Goal: Task Accomplishment & Management: Use online tool/utility

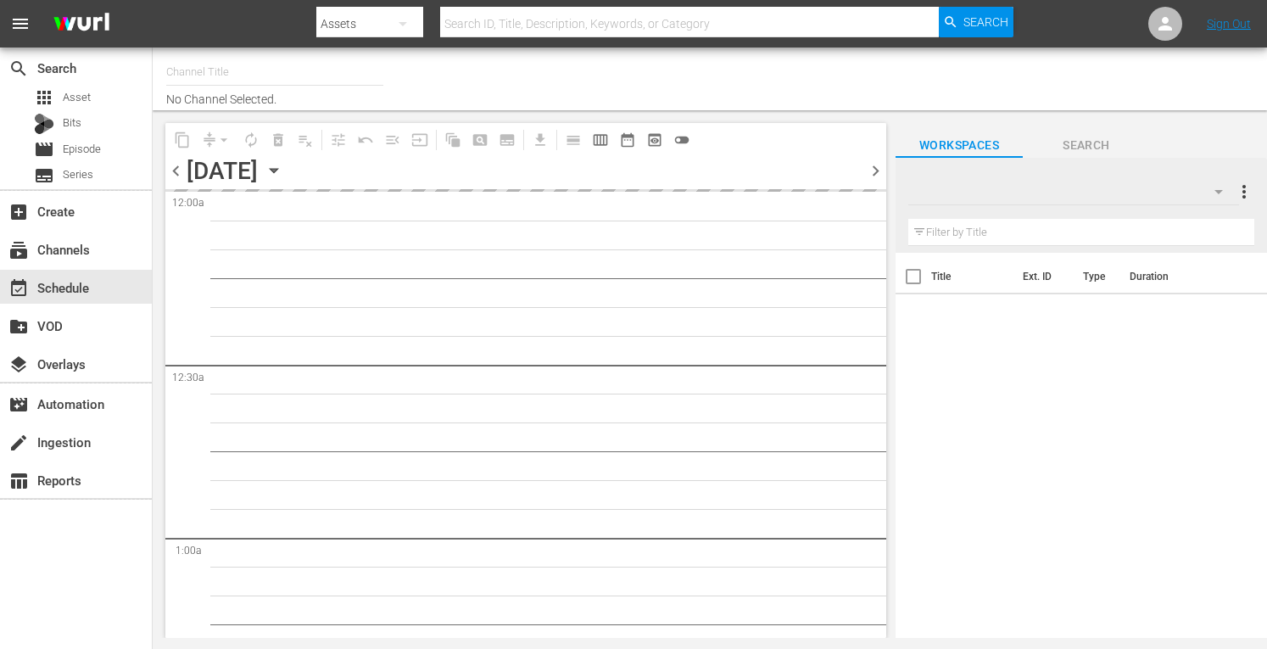
type input "Ax Men (998)"
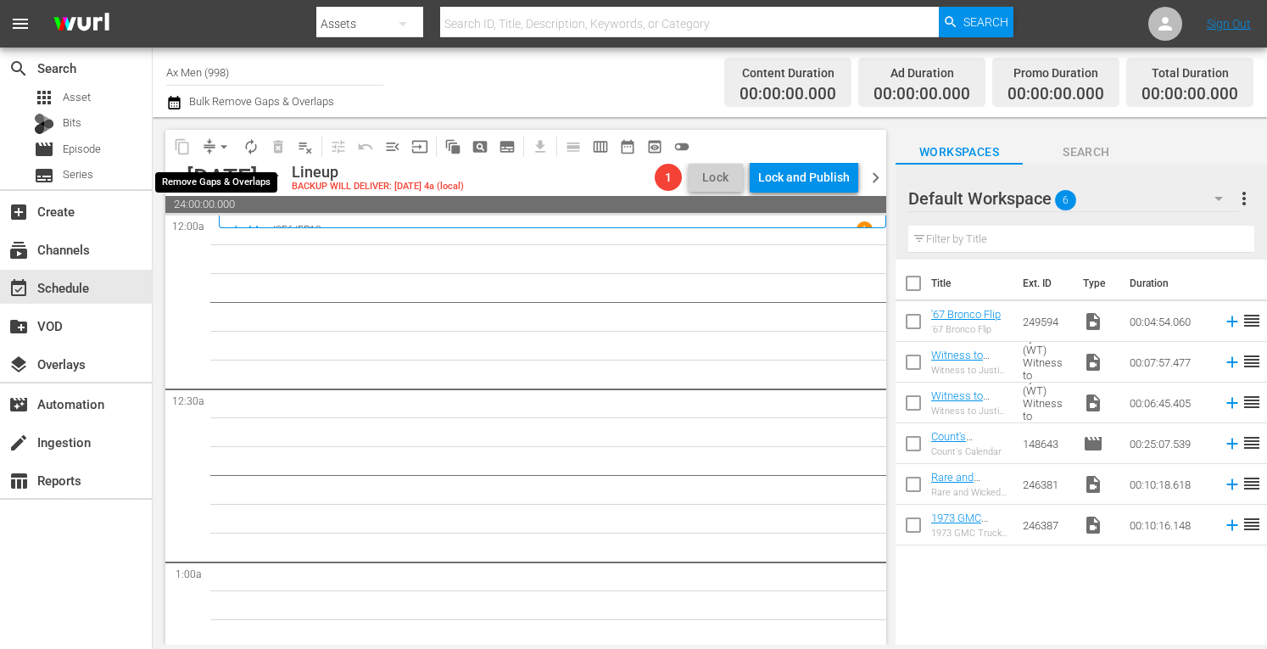
click at [222, 143] on span "arrow_drop_down" at bounding box center [223, 146] width 17 height 17
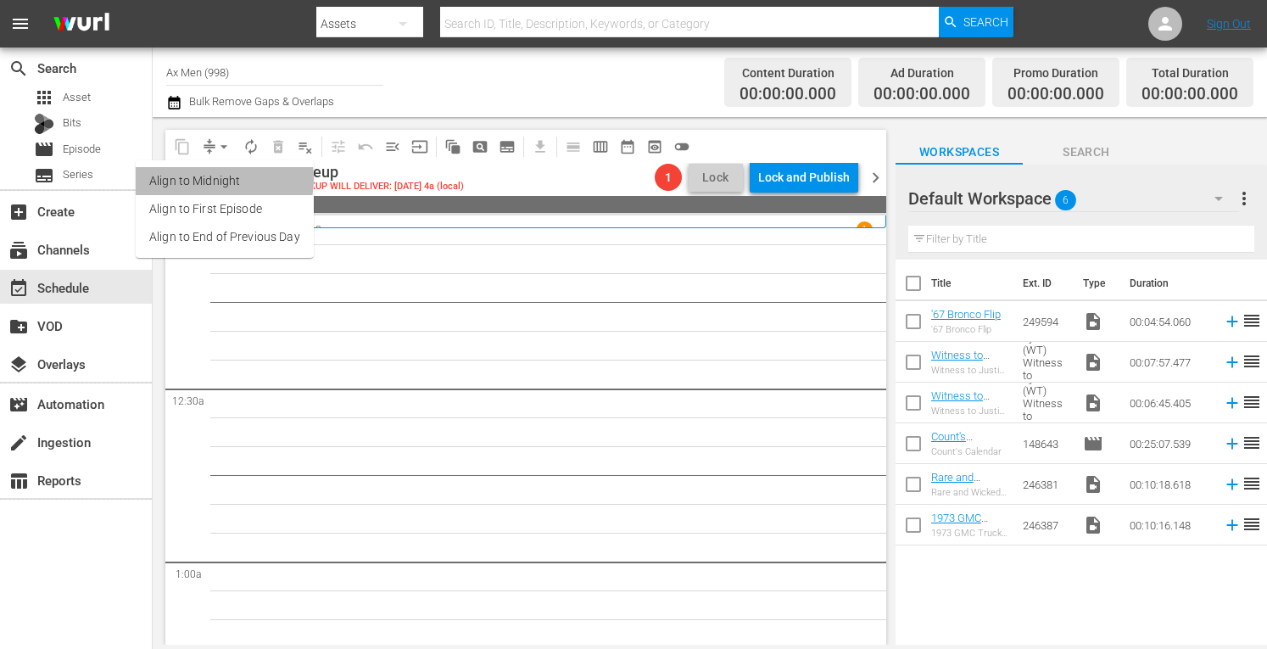
click at [214, 179] on li "Align to Midnight" at bounding box center [225, 181] width 178 height 28
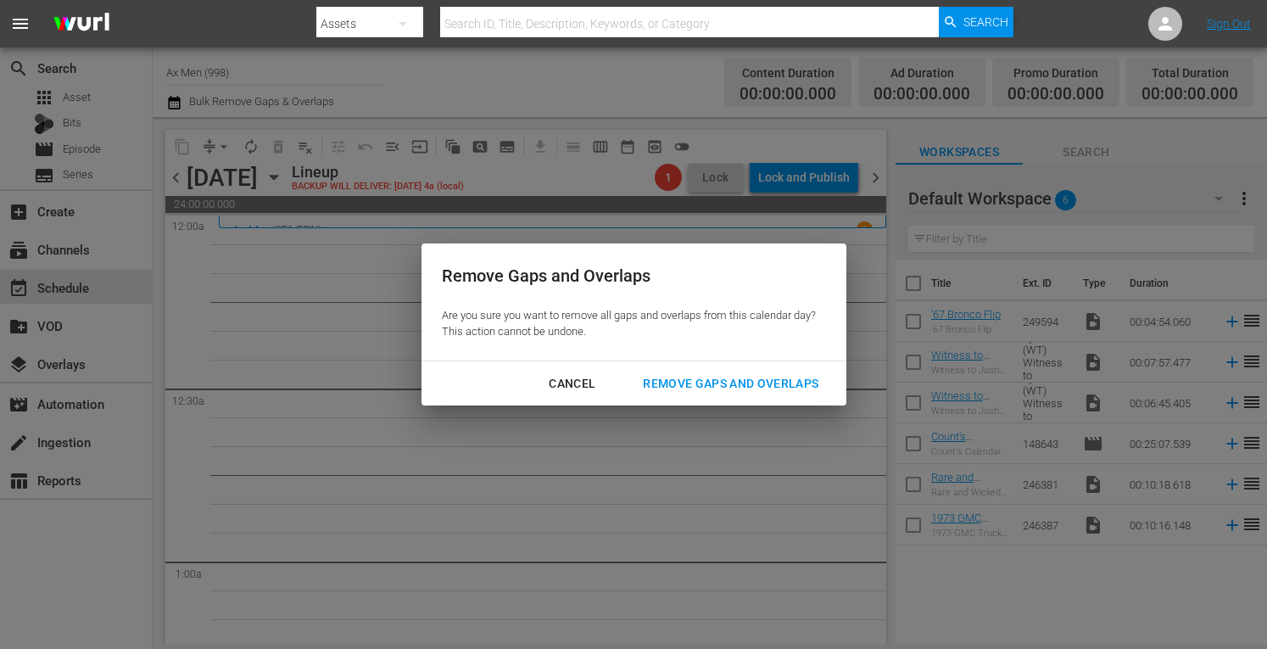
click at [744, 382] on div "Remove Gaps and Overlaps" at bounding box center [730, 383] width 203 height 21
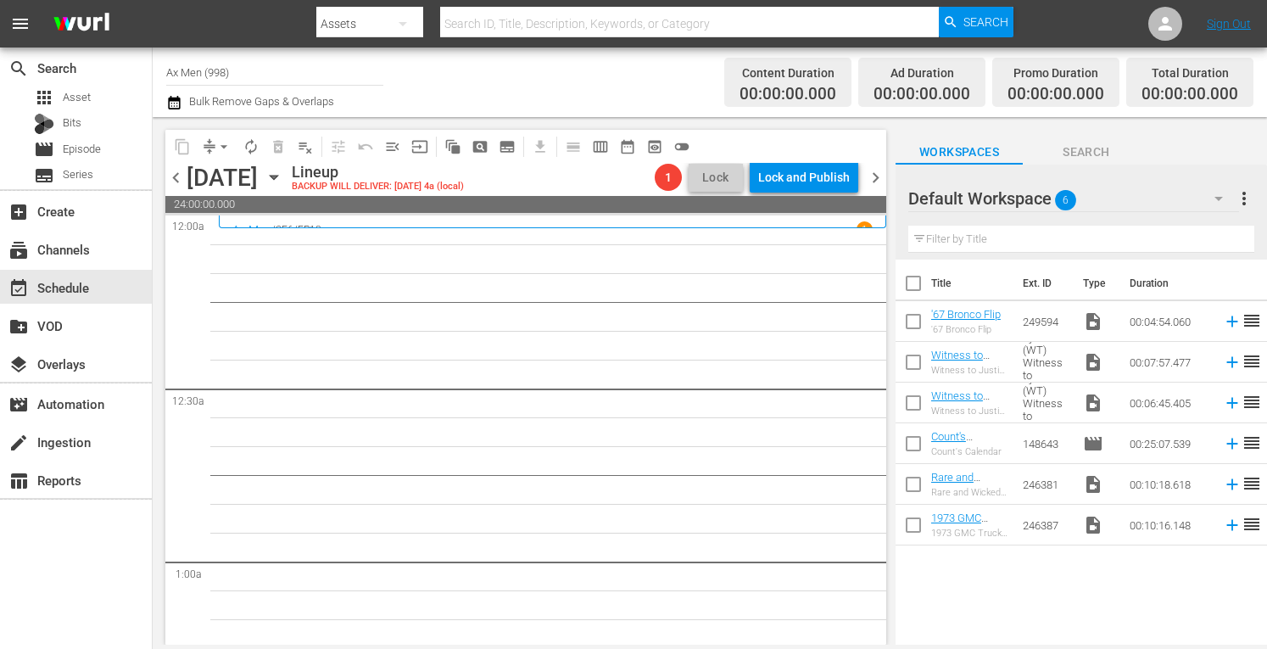
click at [877, 177] on span "chevron_right" at bounding box center [875, 177] width 21 height 21
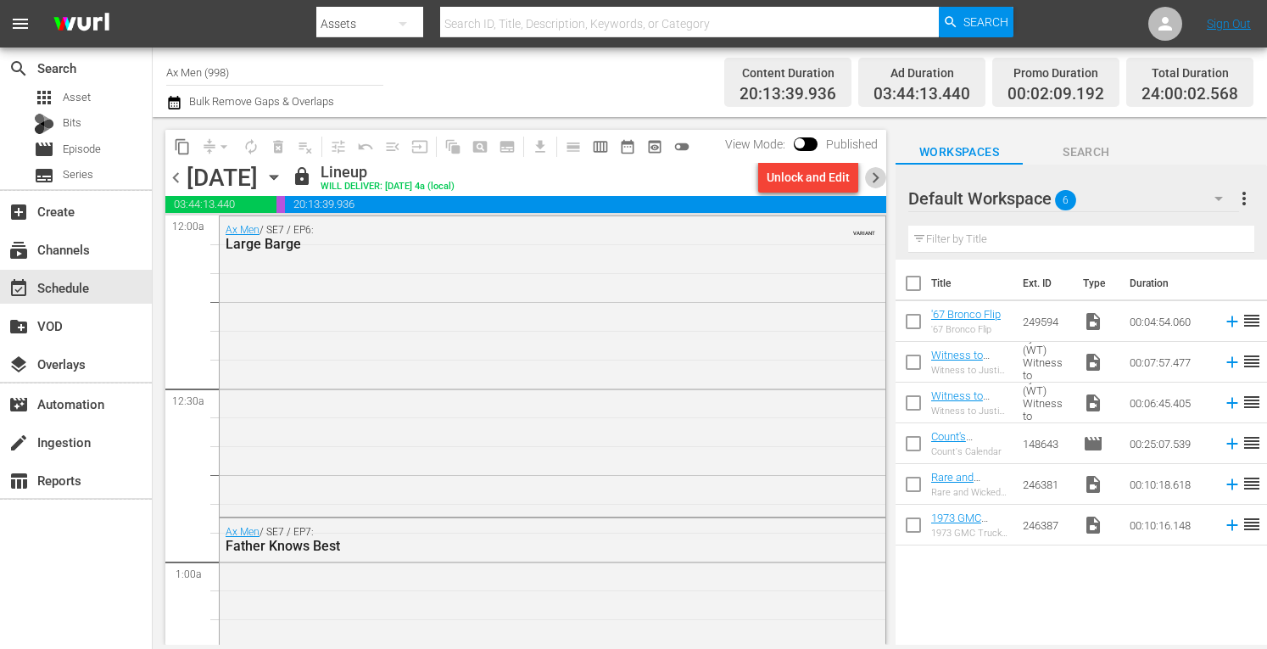
click at [877, 177] on span "chevron_right" at bounding box center [875, 177] width 21 height 21
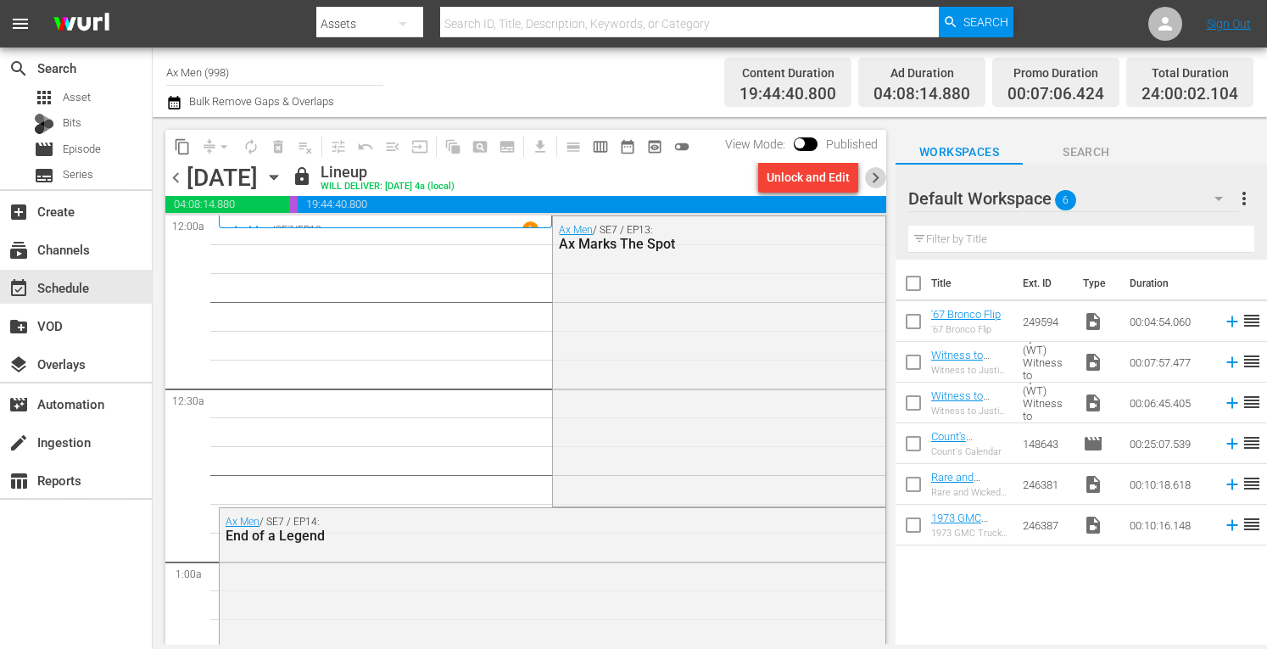
click at [867, 174] on span "chevron_right" at bounding box center [875, 177] width 21 height 21
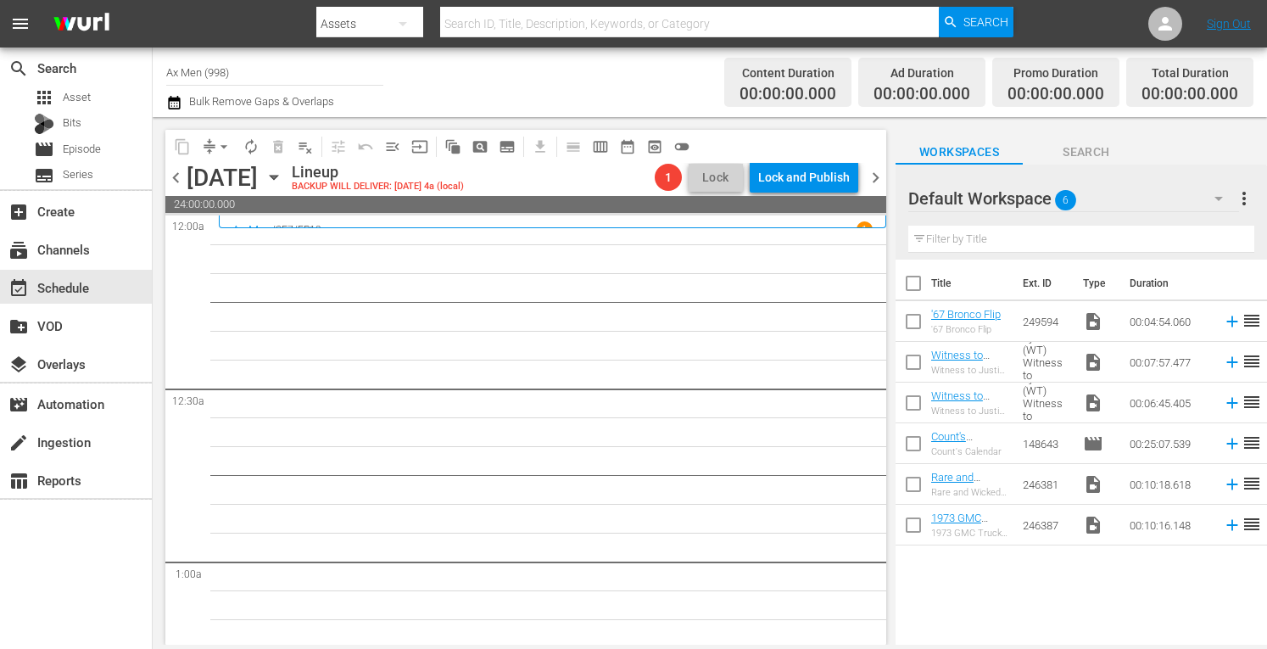
click at [867, 174] on span "chevron_right" at bounding box center [875, 177] width 21 height 21
click at [284, 72] on input "Ax Men (998)" at bounding box center [274, 72] width 217 height 41
click at [258, 72] on input "Ax Men (998)" at bounding box center [274, 72] width 217 height 41
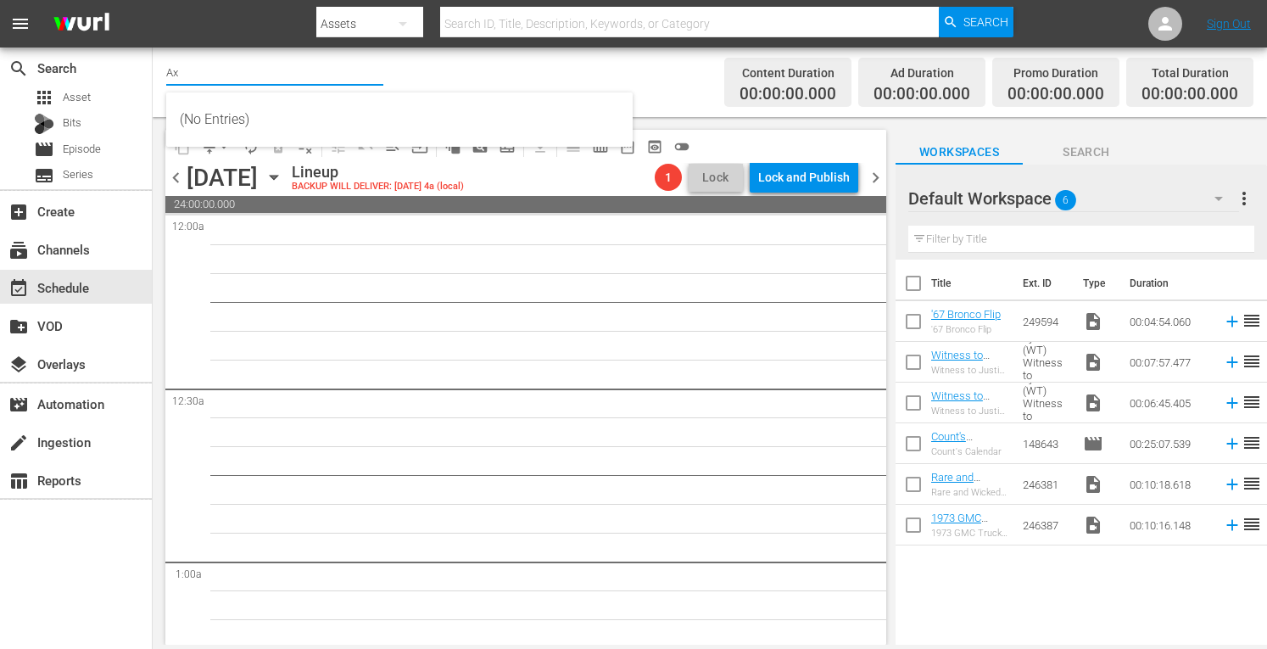
type input "A"
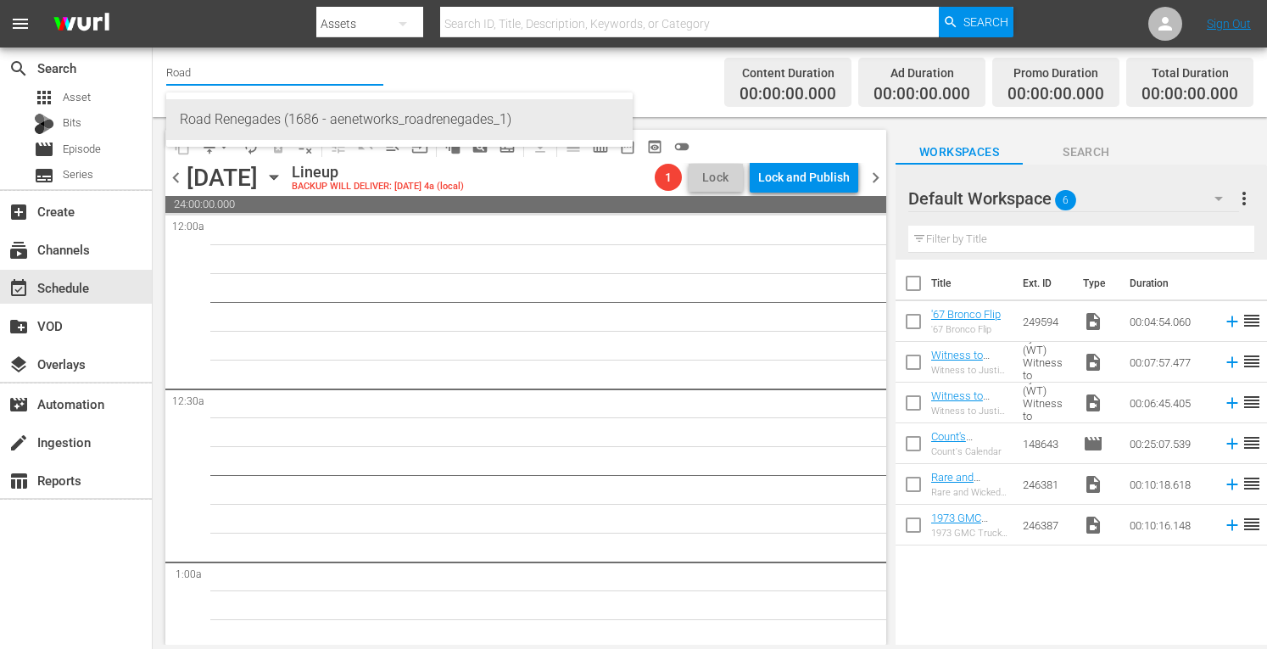
click at [253, 121] on div "Road Renegades (1686 - aenetworks_roadrenegades_1)" at bounding box center [399, 119] width 439 height 41
type input "Road Renegades (1686 - aenetworks_roadrenegades_1)"
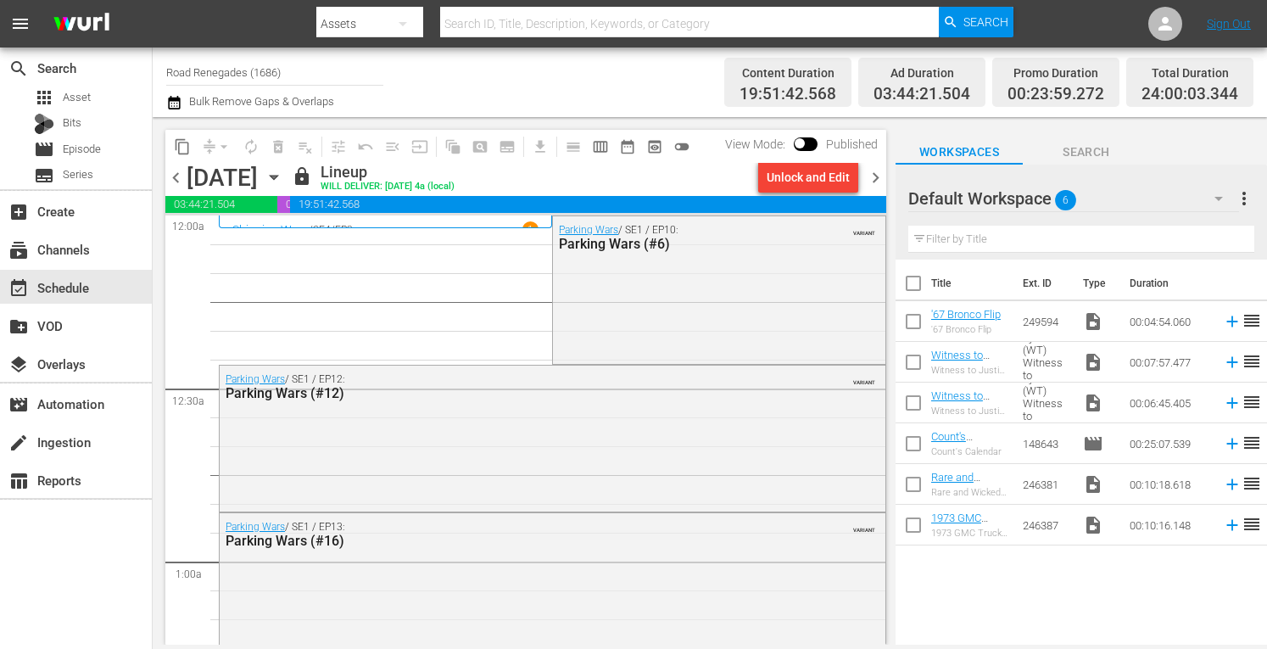
click at [877, 170] on span "chevron_right" at bounding box center [875, 177] width 21 height 21
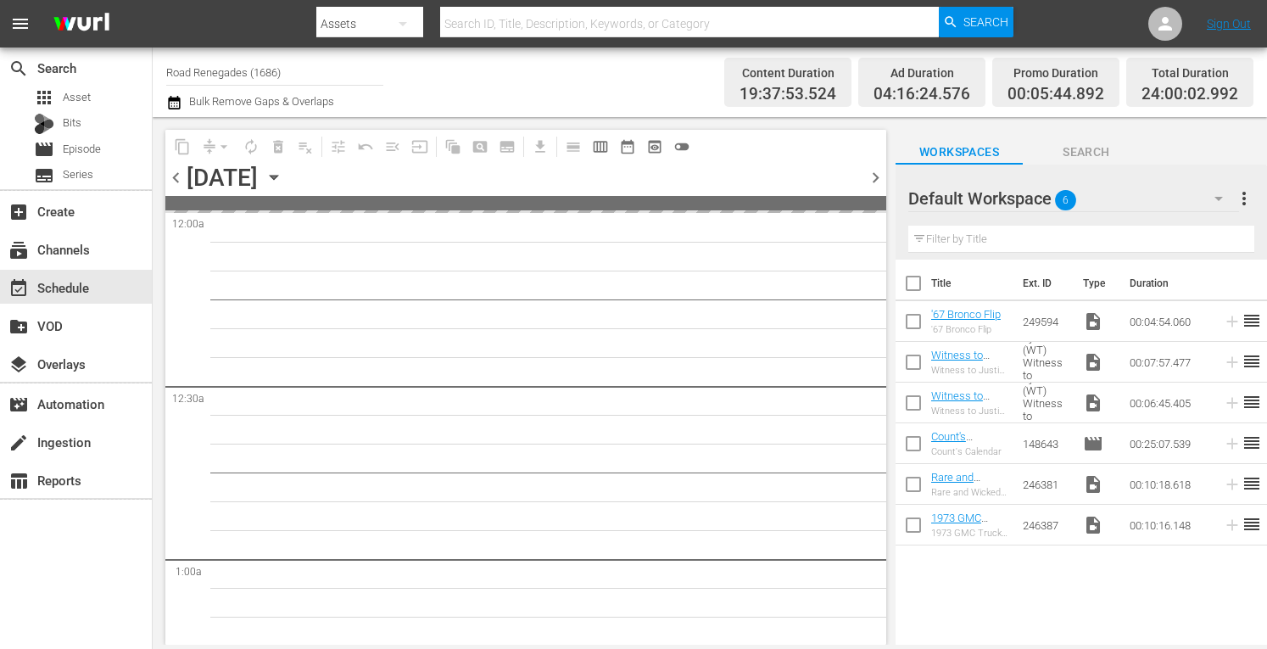
click at [877, 170] on span "chevron_right" at bounding box center [875, 177] width 21 height 21
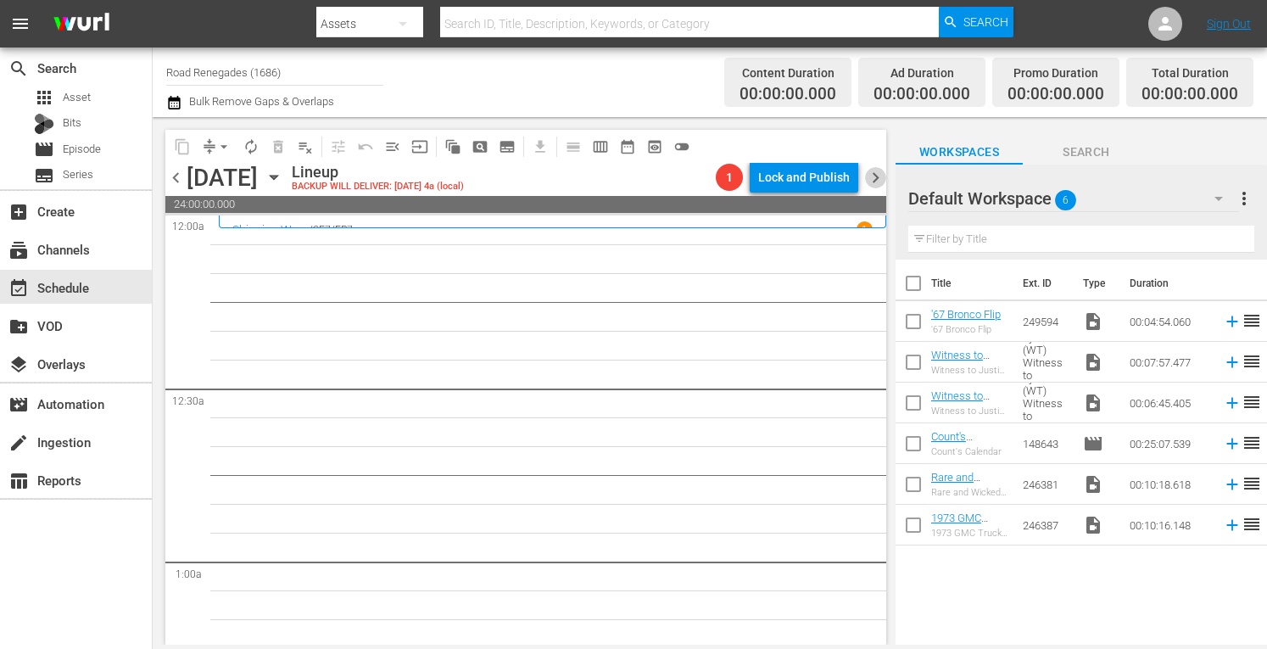
click at [878, 173] on span "chevron_right" at bounding box center [875, 177] width 21 height 21
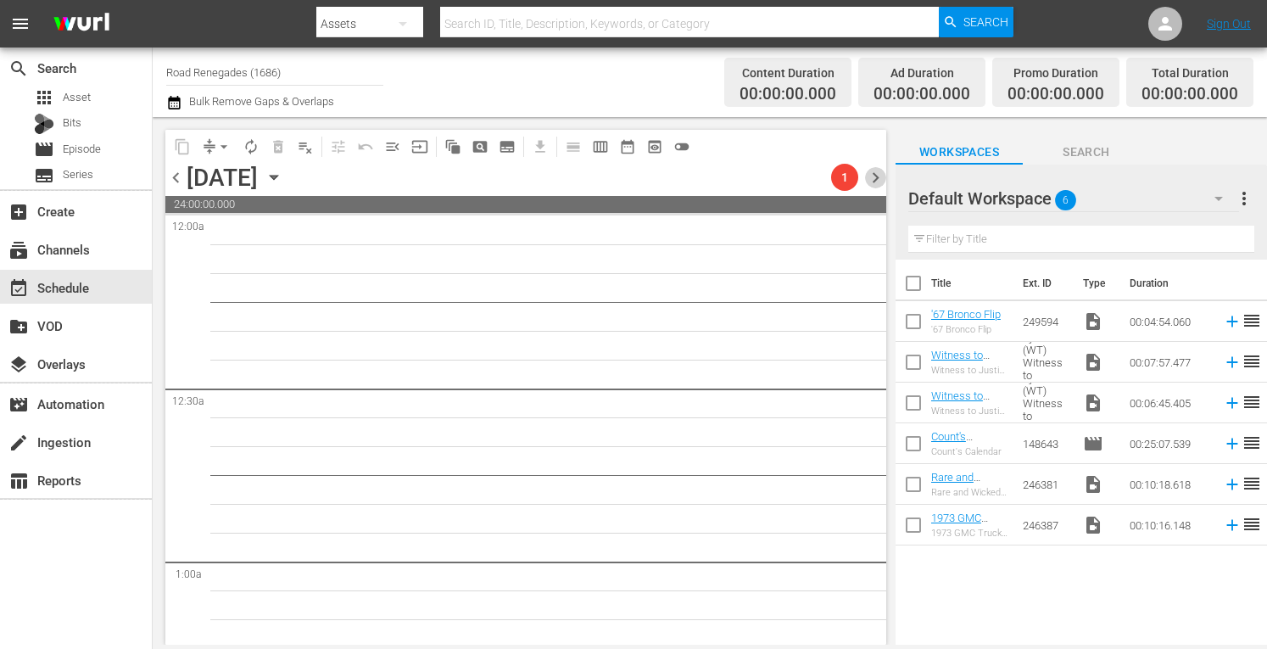
click at [878, 173] on span "chevron_right" at bounding box center [875, 177] width 21 height 21
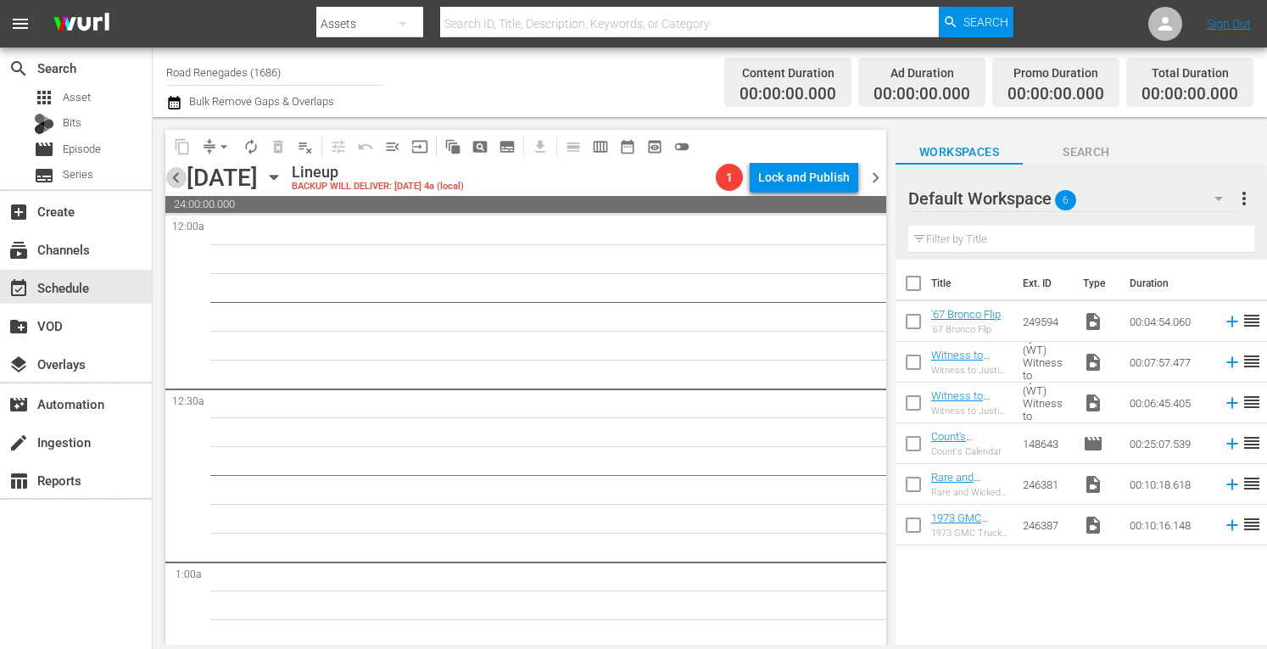
click at [173, 177] on span "chevron_left" at bounding box center [175, 177] width 21 height 21
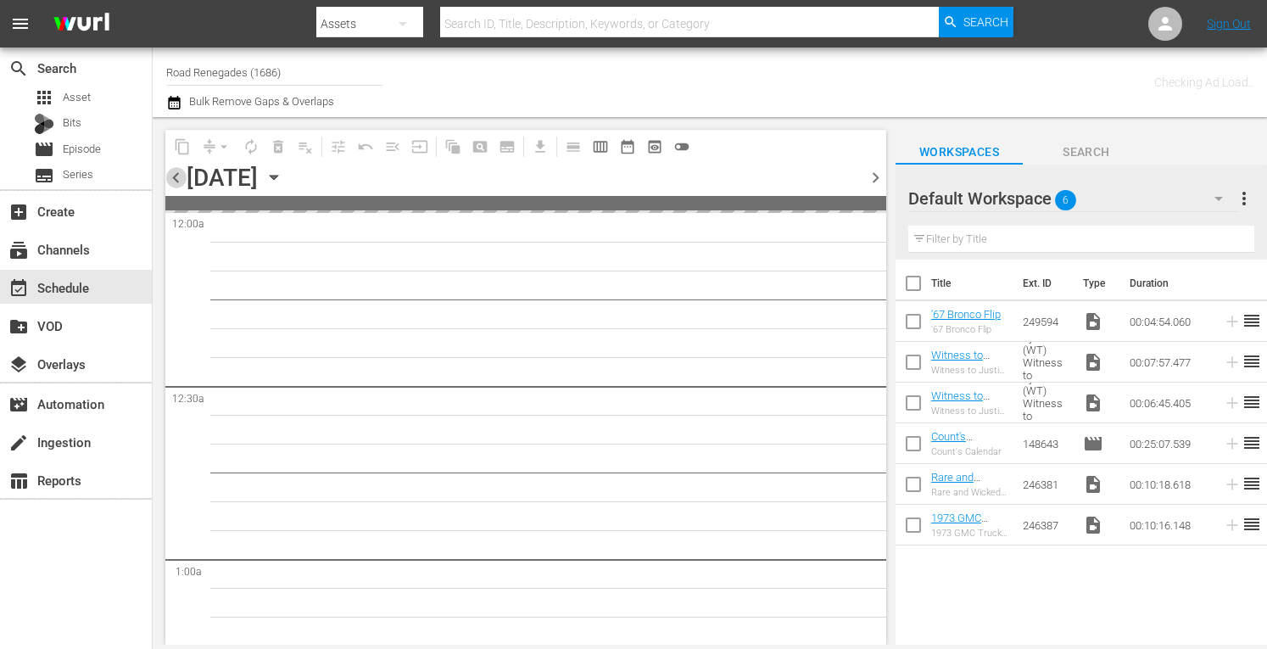
click at [173, 177] on span "chevron_left" at bounding box center [175, 177] width 21 height 21
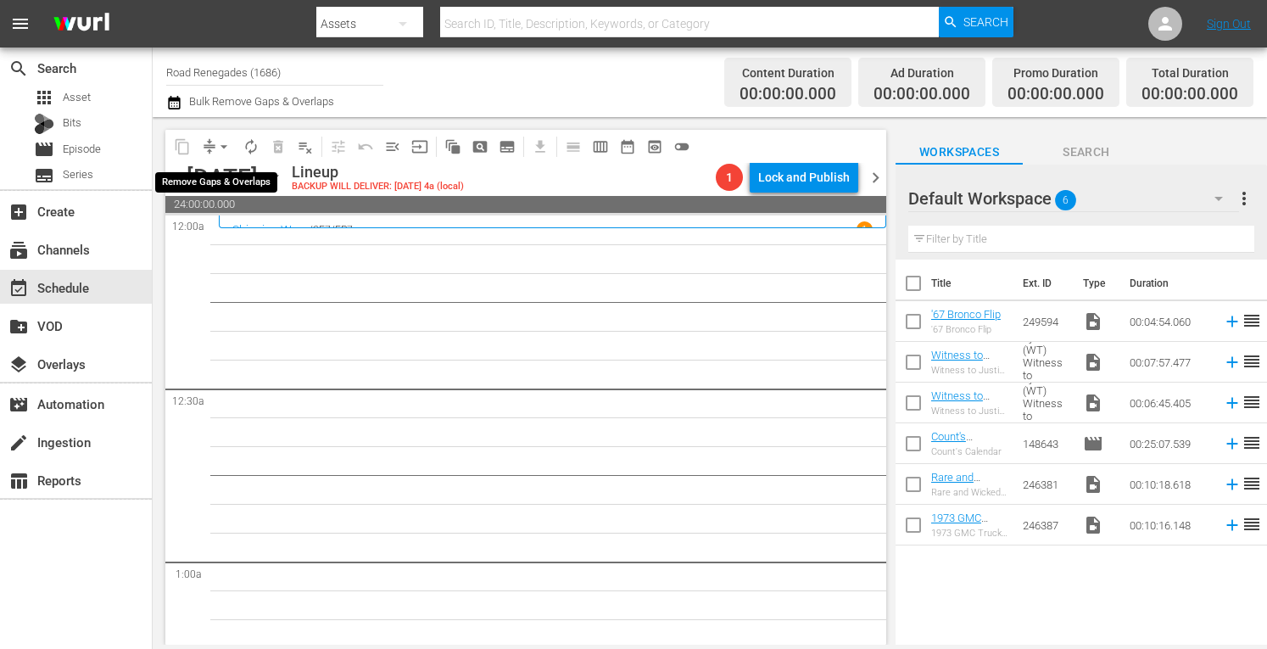
click at [222, 142] on span "arrow_drop_down" at bounding box center [223, 146] width 17 height 17
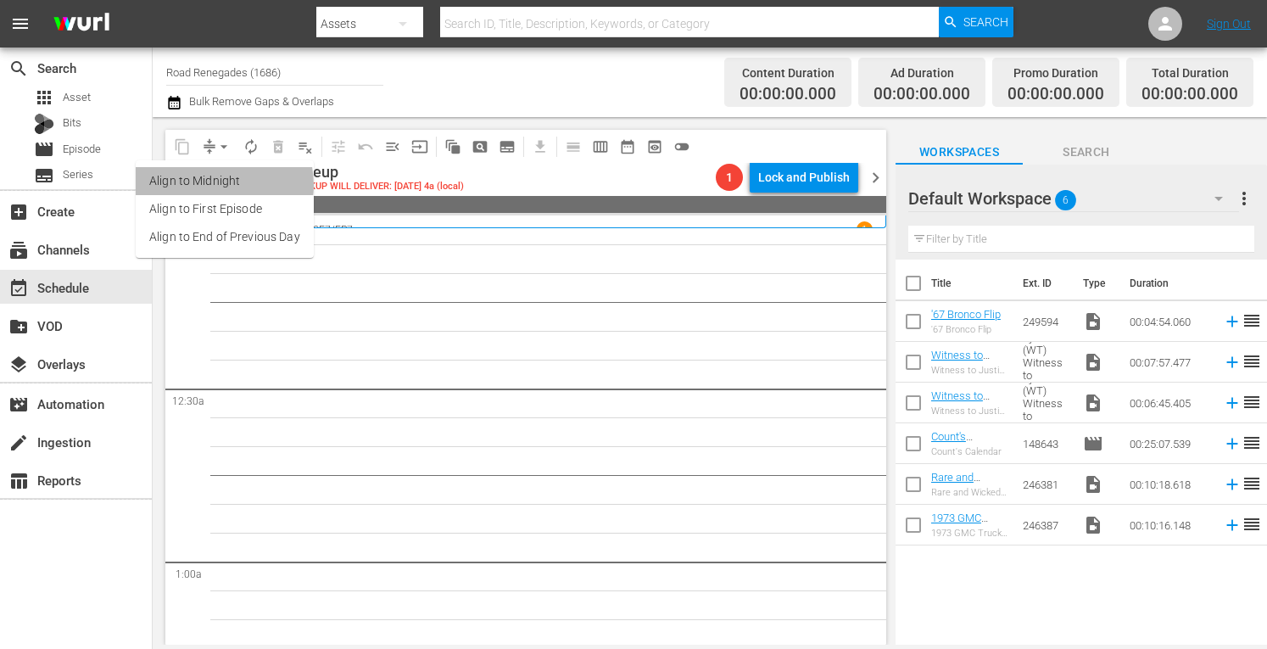
click at [213, 185] on li "Align to Midnight" at bounding box center [225, 181] width 178 height 28
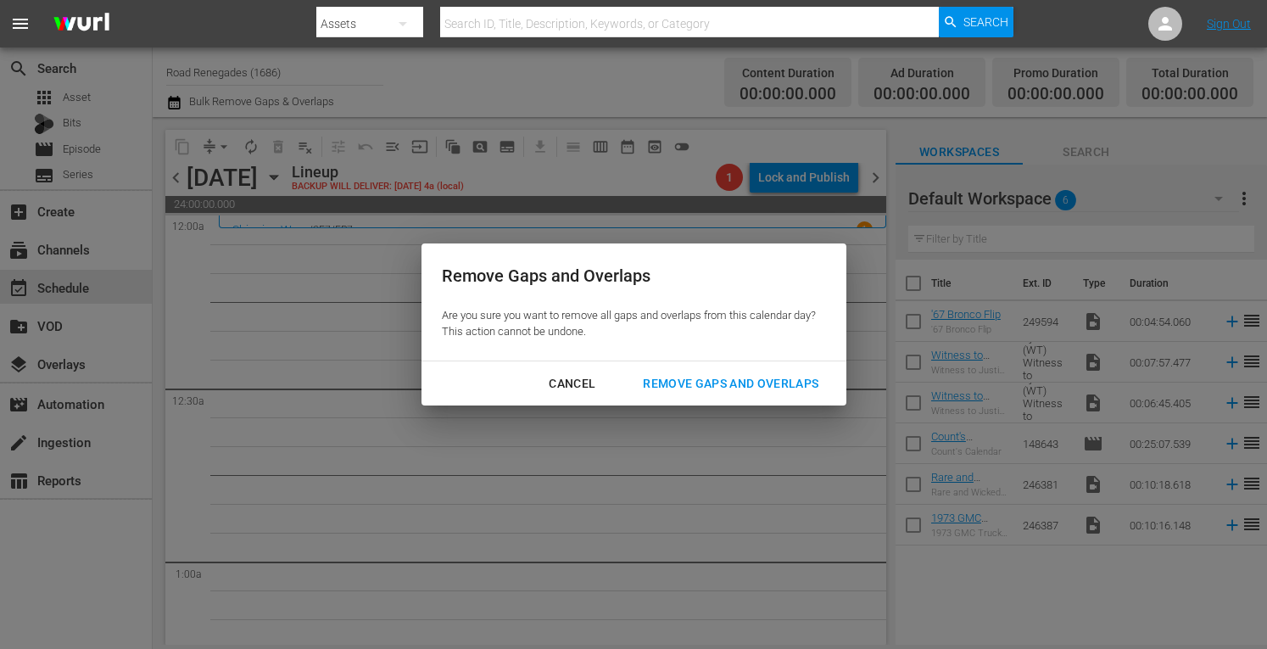
click at [671, 377] on div "Remove Gaps and Overlaps" at bounding box center [730, 383] width 203 height 21
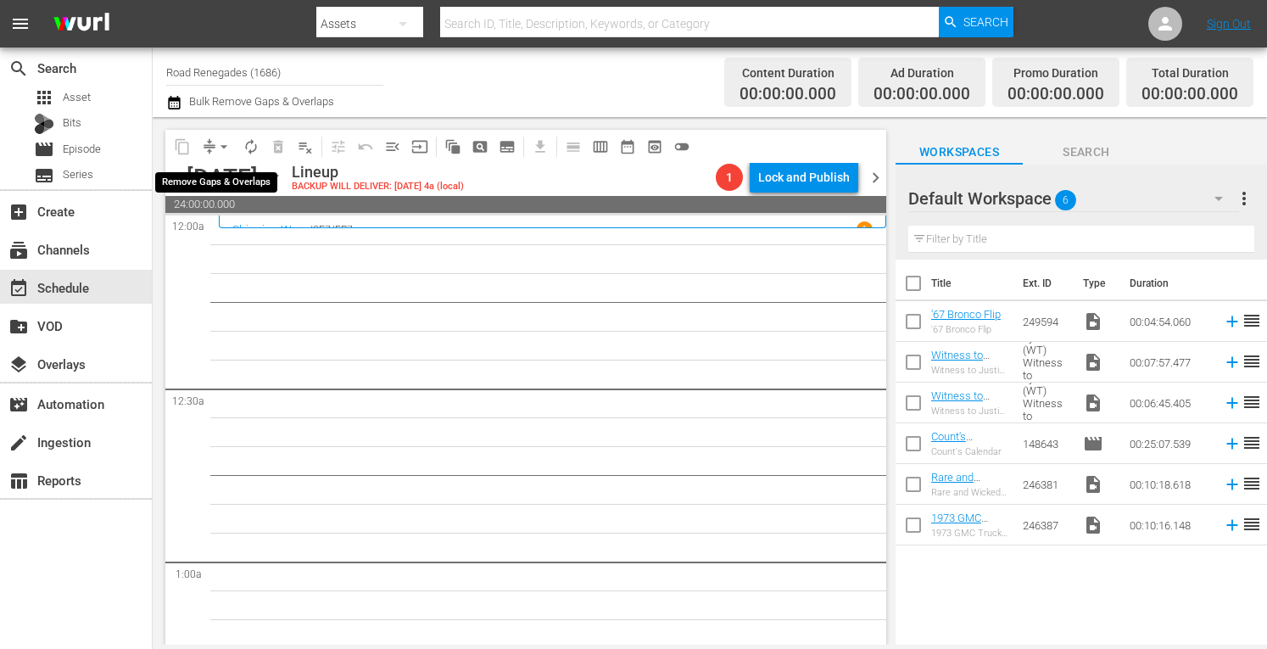
click at [222, 143] on span "arrow_drop_down" at bounding box center [223, 146] width 17 height 17
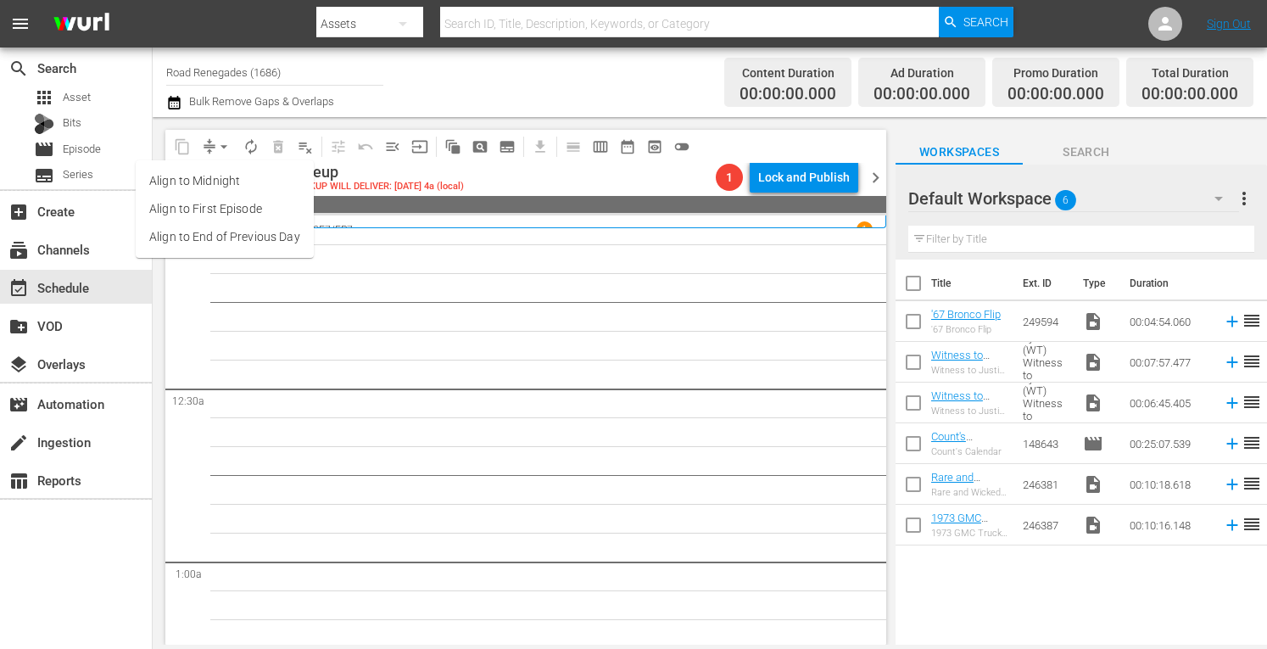
click at [219, 177] on li "Align to Midnight" at bounding box center [225, 181] width 178 height 28
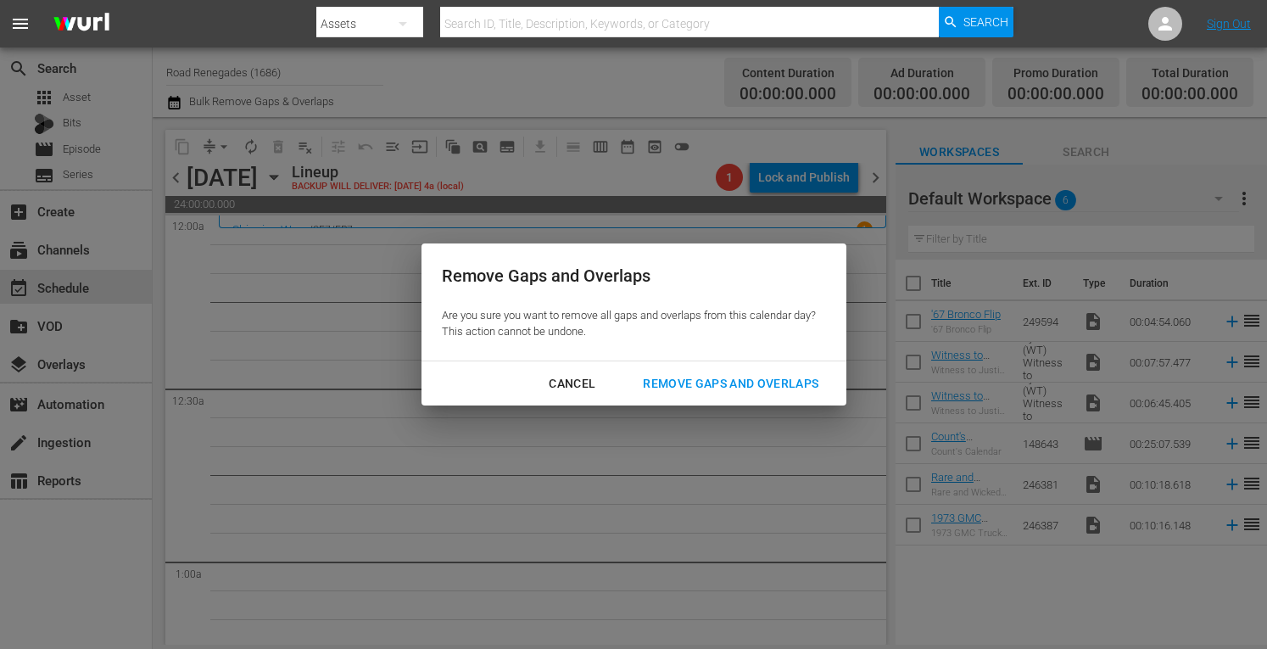
click at [700, 387] on div "Remove Gaps and Overlaps" at bounding box center [730, 383] width 203 height 21
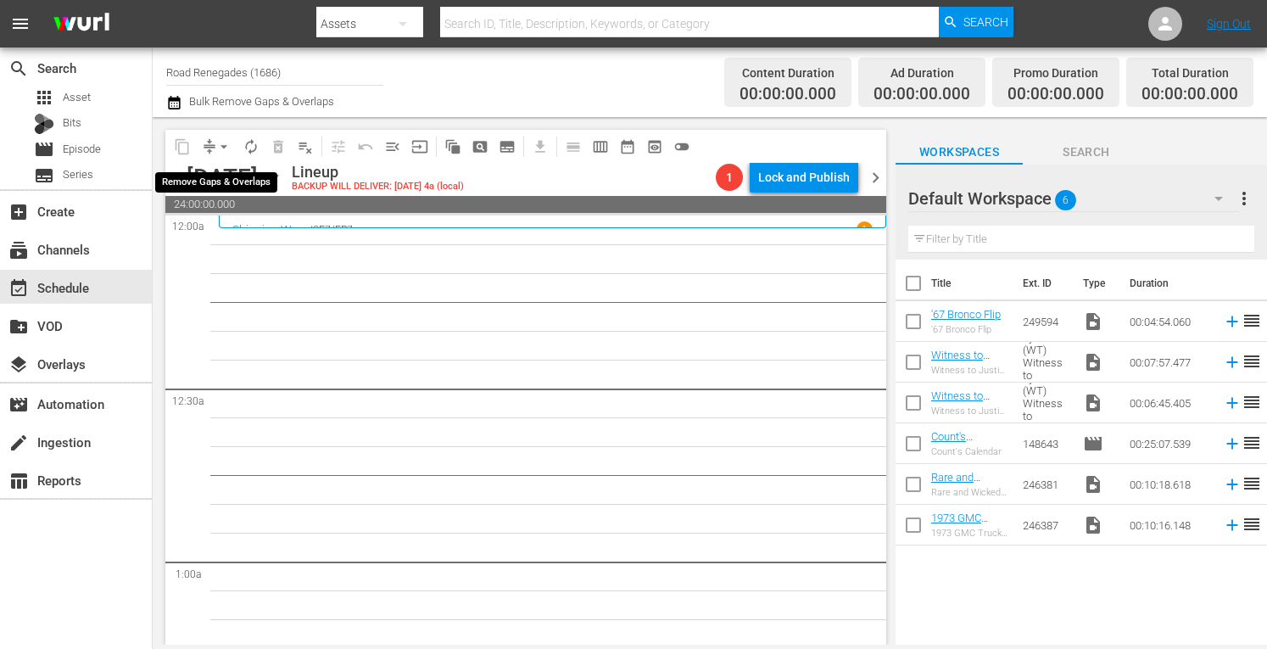
click at [226, 140] on span "arrow_drop_down" at bounding box center [223, 146] width 17 height 17
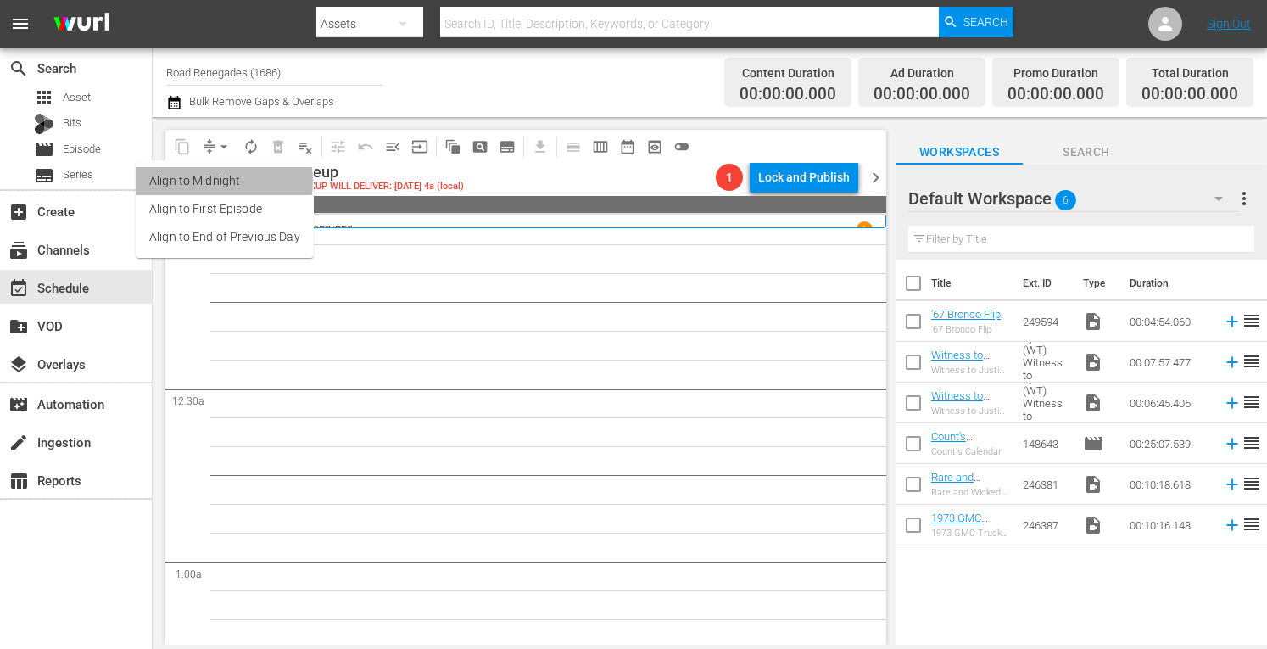
click at [210, 181] on li "Align to Midnight" at bounding box center [225, 181] width 178 height 28
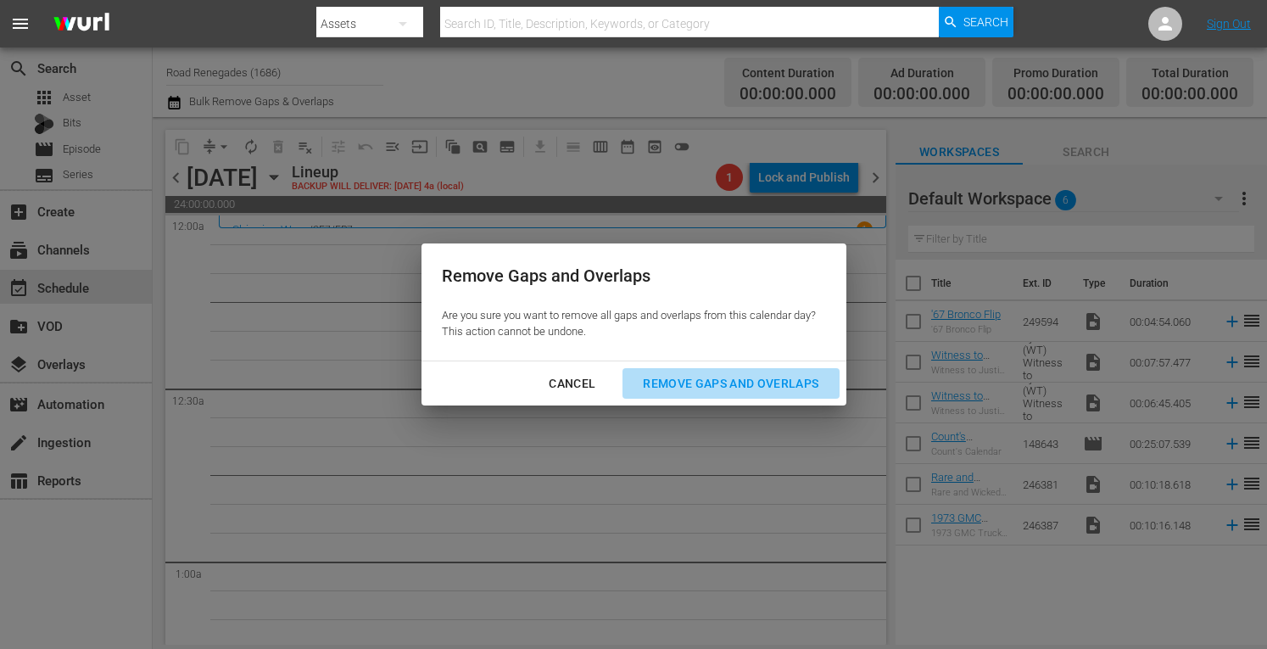
click at [717, 384] on div "Remove Gaps and Overlaps" at bounding box center [730, 383] width 203 height 21
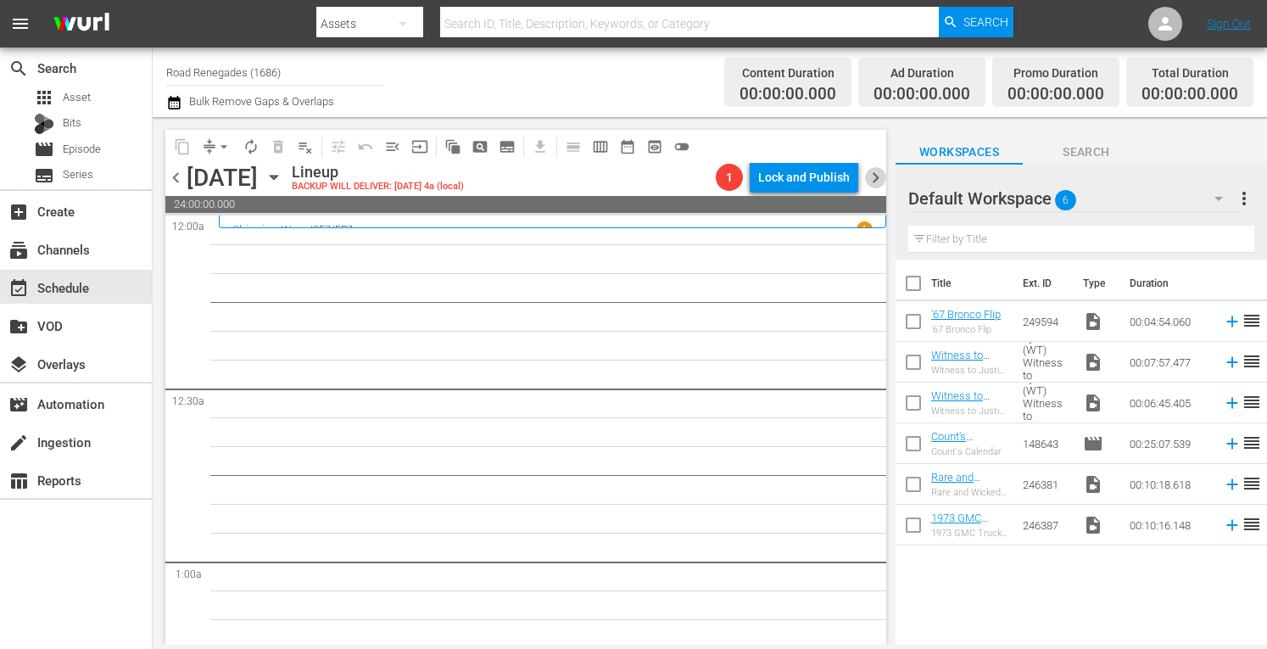
click at [877, 177] on span "chevron_right" at bounding box center [875, 177] width 21 height 21
click at [873, 176] on span "chevron_right" at bounding box center [875, 177] width 21 height 21
click at [283, 180] on icon "button" at bounding box center [274, 177] width 19 height 19
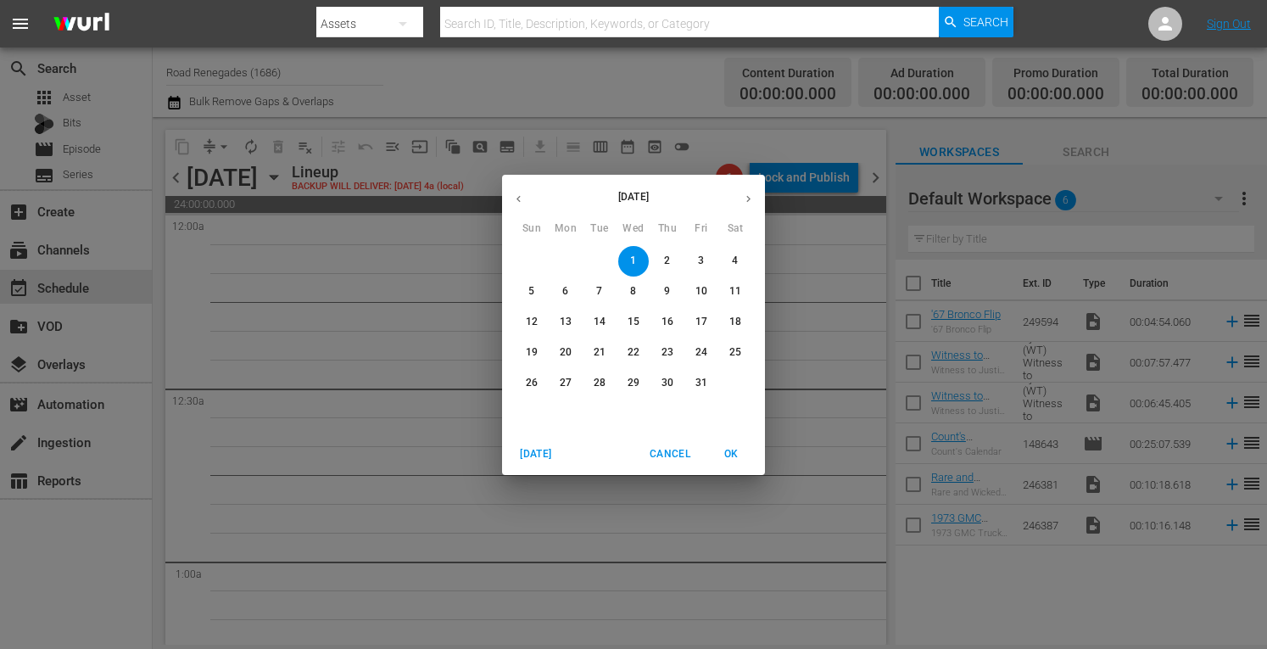
click at [566, 287] on p "6" at bounding box center [565, 291] width 6 height 14
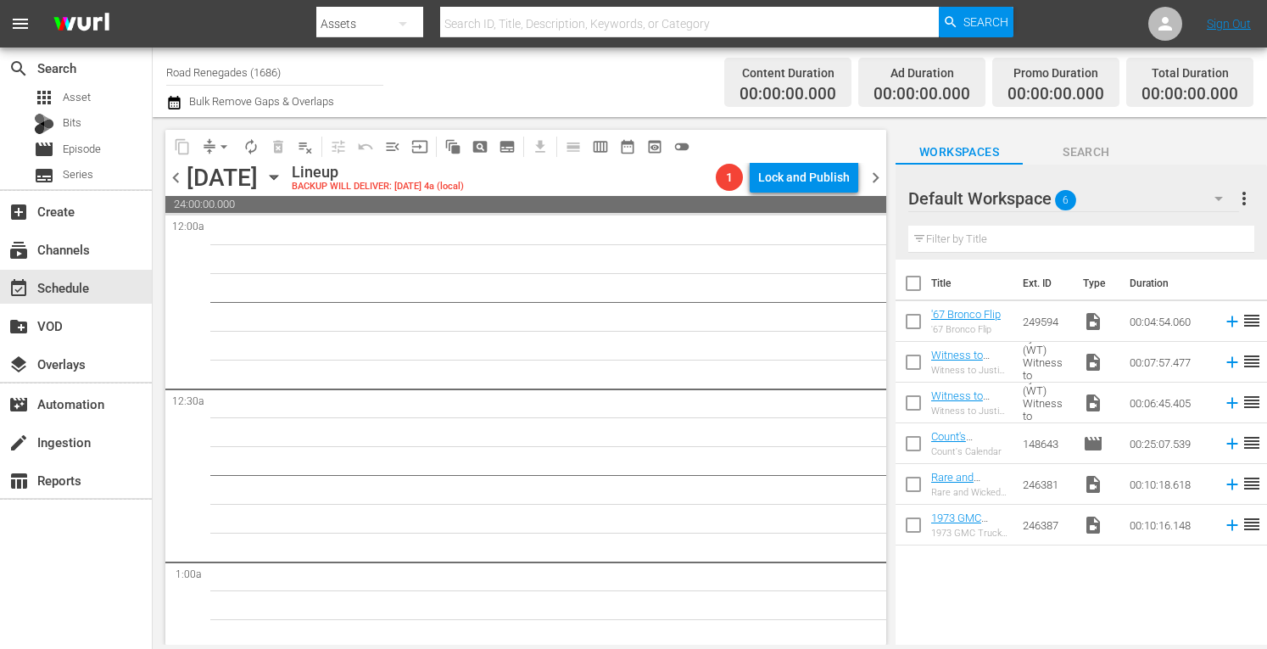
click at [283, 178] on icon "button" at bounding box center [274, 177] width 19 height 19
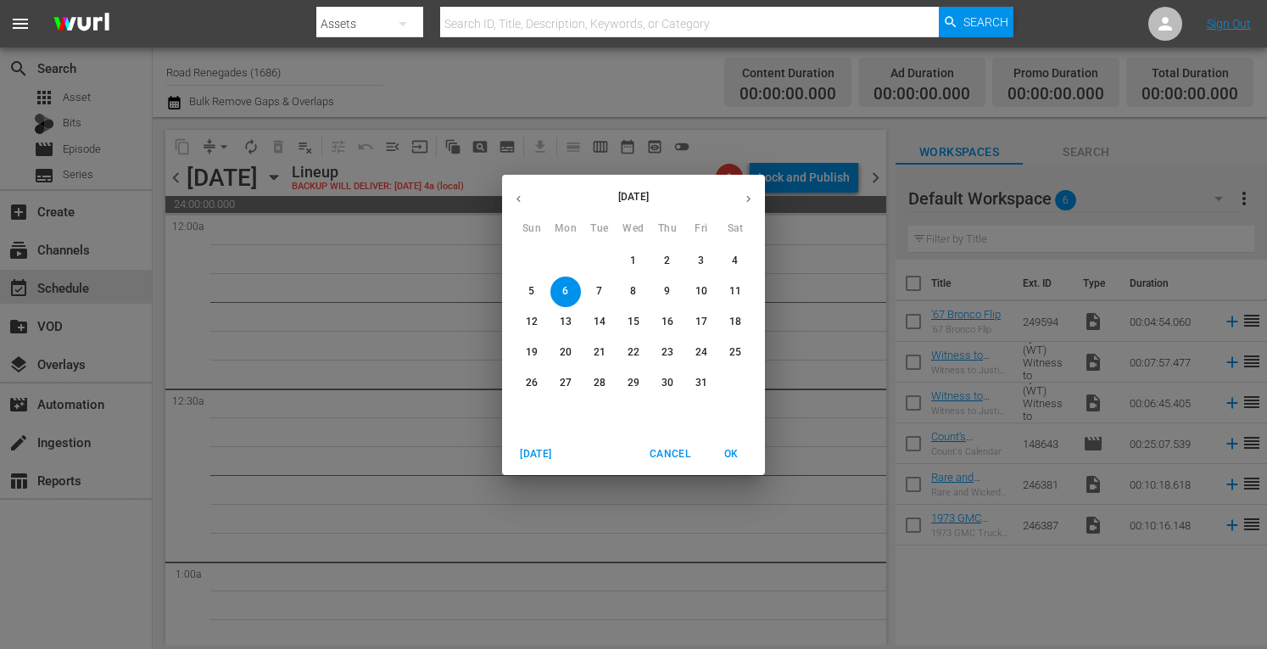
click at [561, 319] on p "13" at bounding box center [566, 322] width 12 height 14
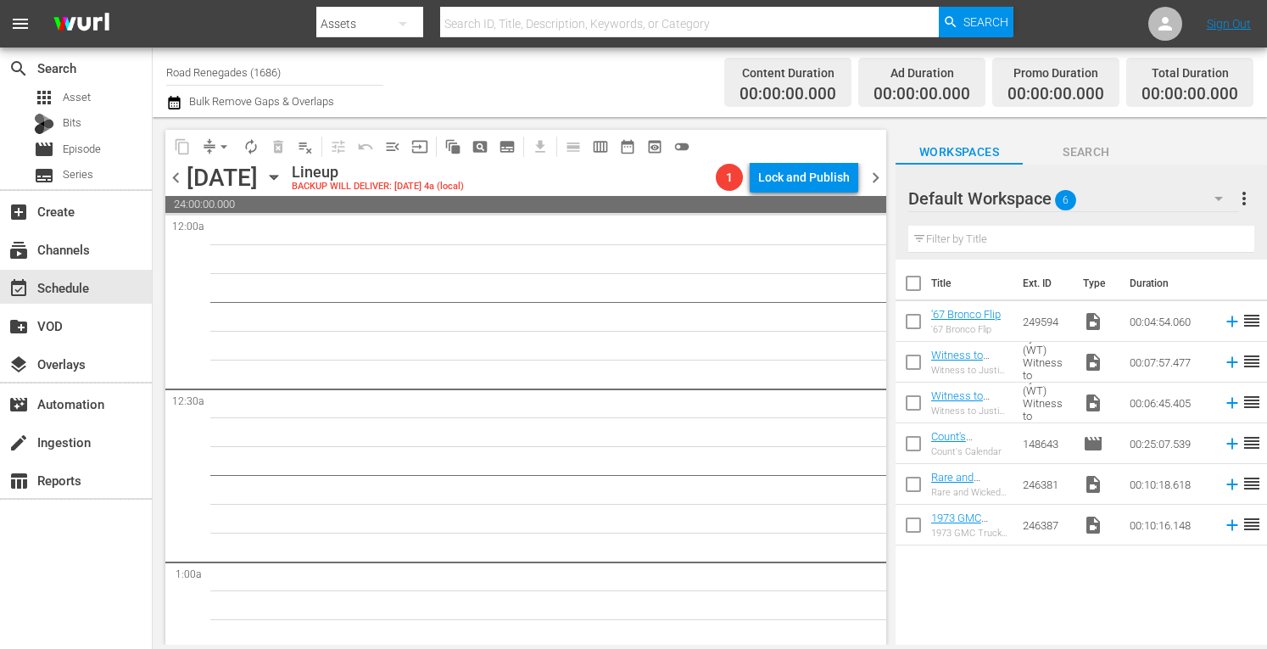
click at [277, 175] on icon "button" at bounding box center [274, 177] width 8 height 4
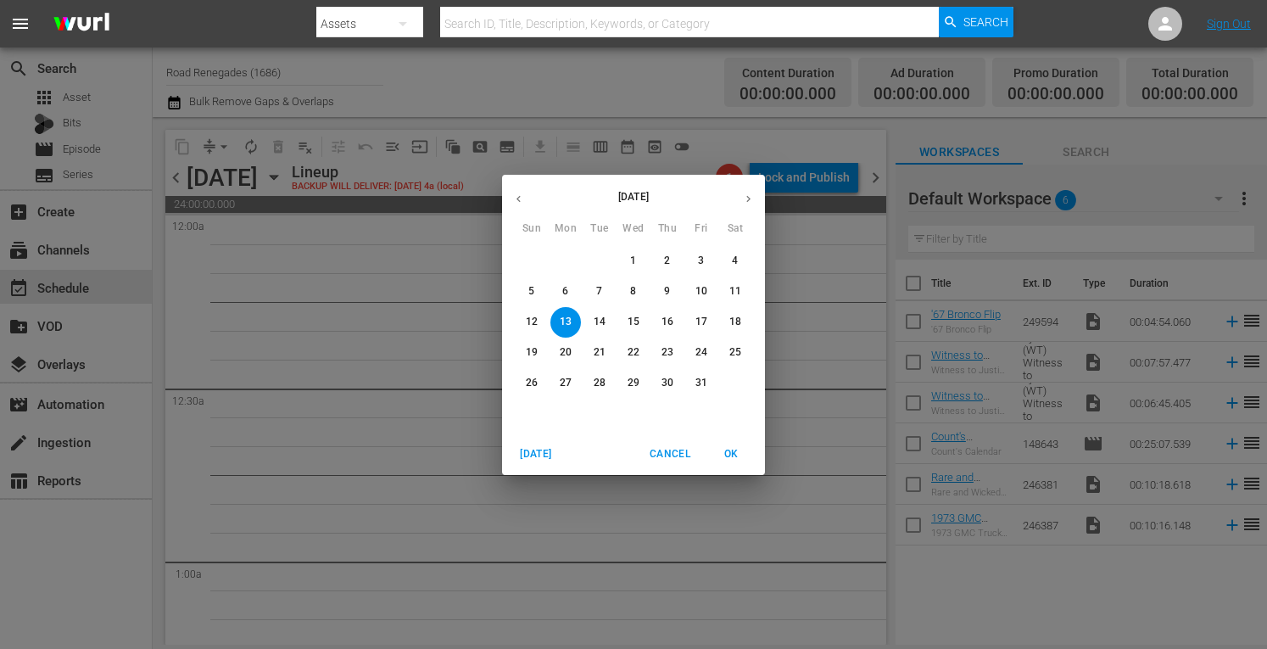
click at [562, 289] on p "6" at bounding box center [565, 291] width 6 height 14
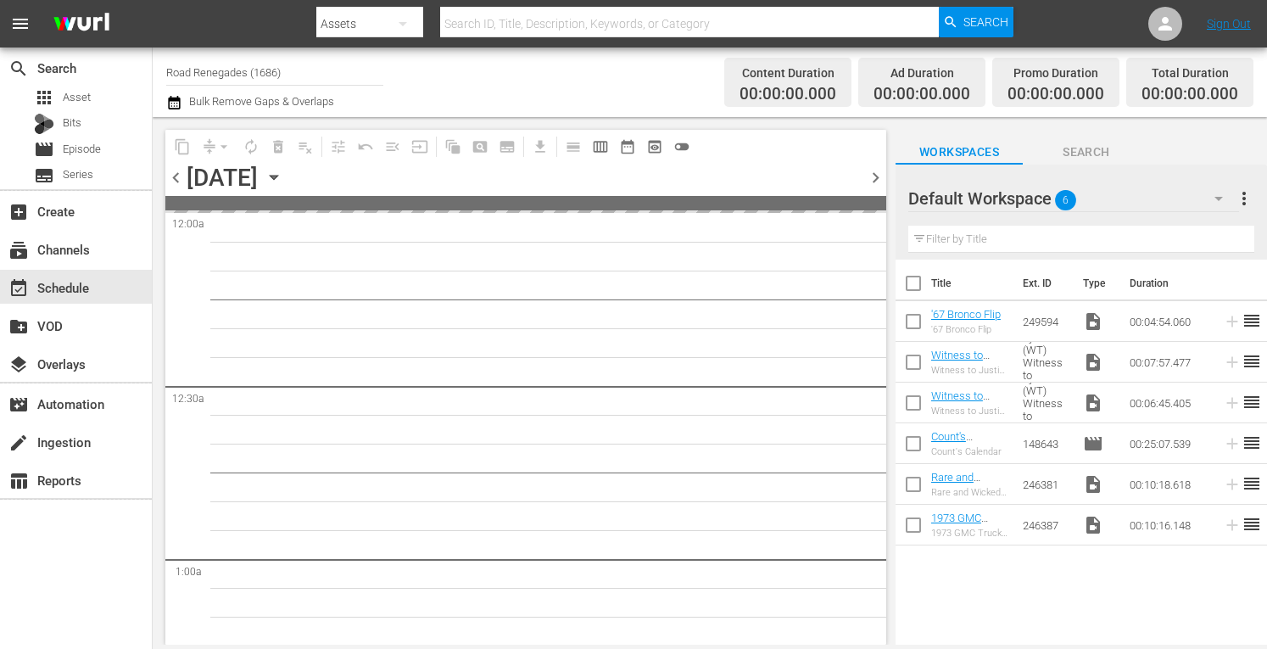
click at [309, 76] on input "Road Renegades (1686)" at bounding box center [274, 72] width 217 height 41
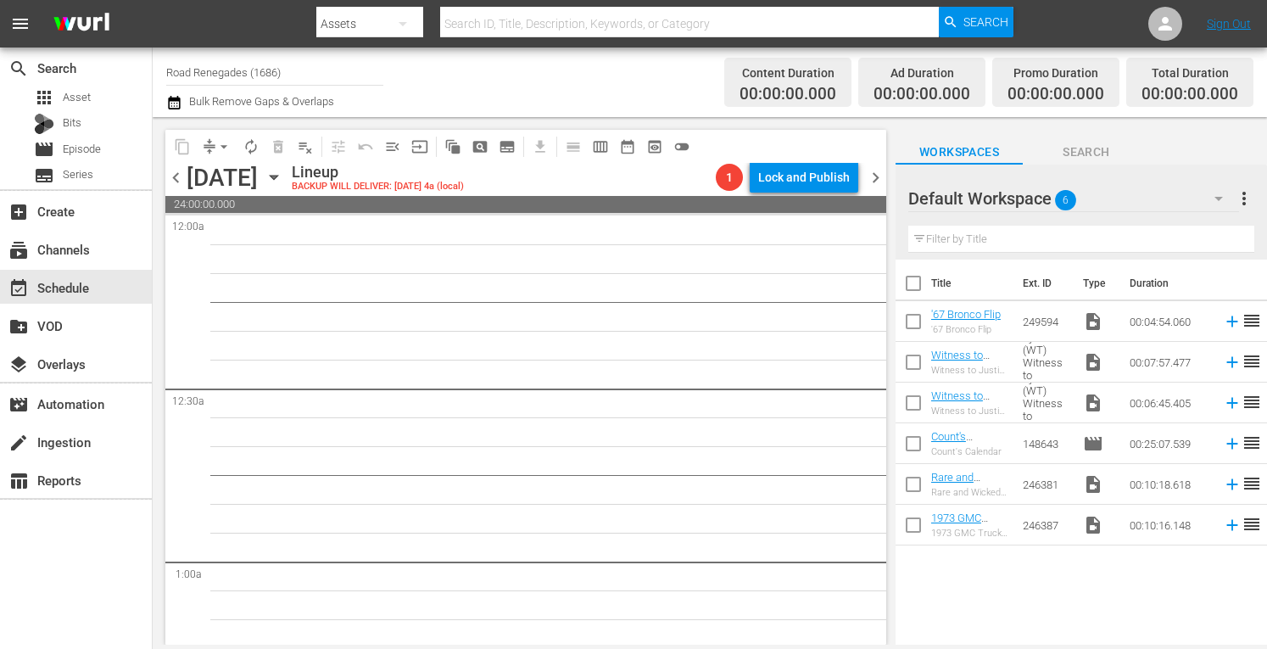
click at [296, 74] on input "Road Renegades (1686)" at bounding box center [274, 72] width 217 height 41
type input "R"
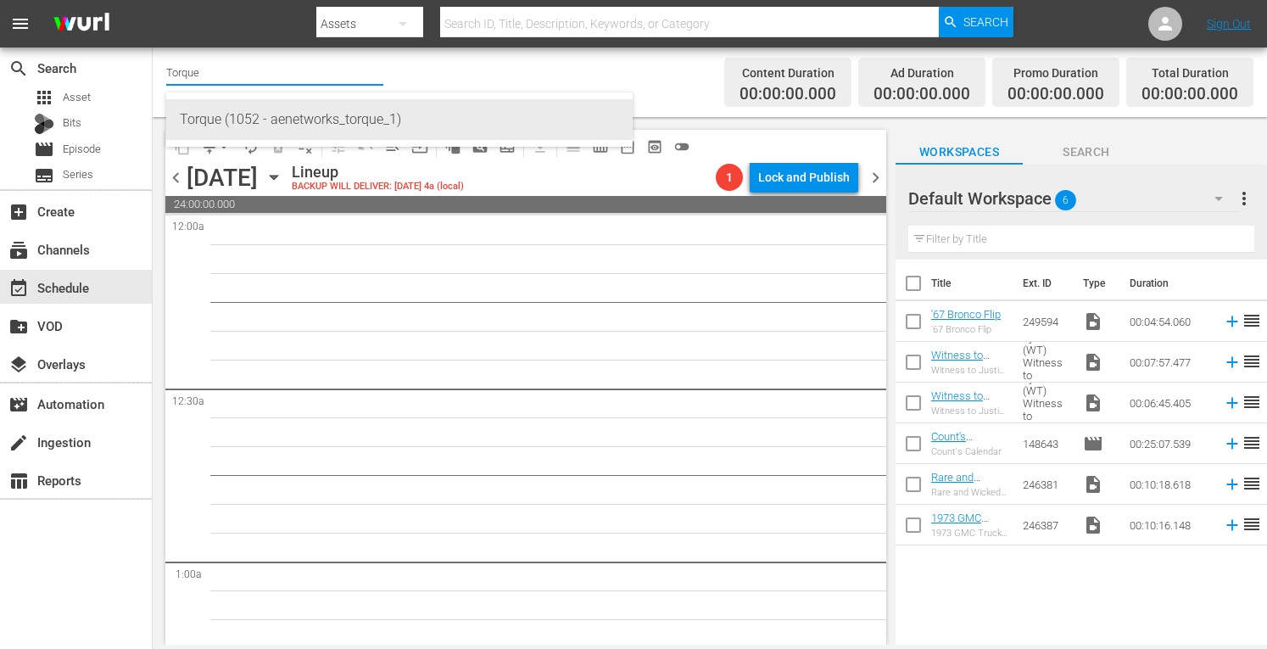
click at [266, 114] on div "Torque (1052 - aenetworks_torque_1)" at bounding box center [399, 119] width 439 height 41
type input "Torque (1052 - aenetworks_torque_1)"
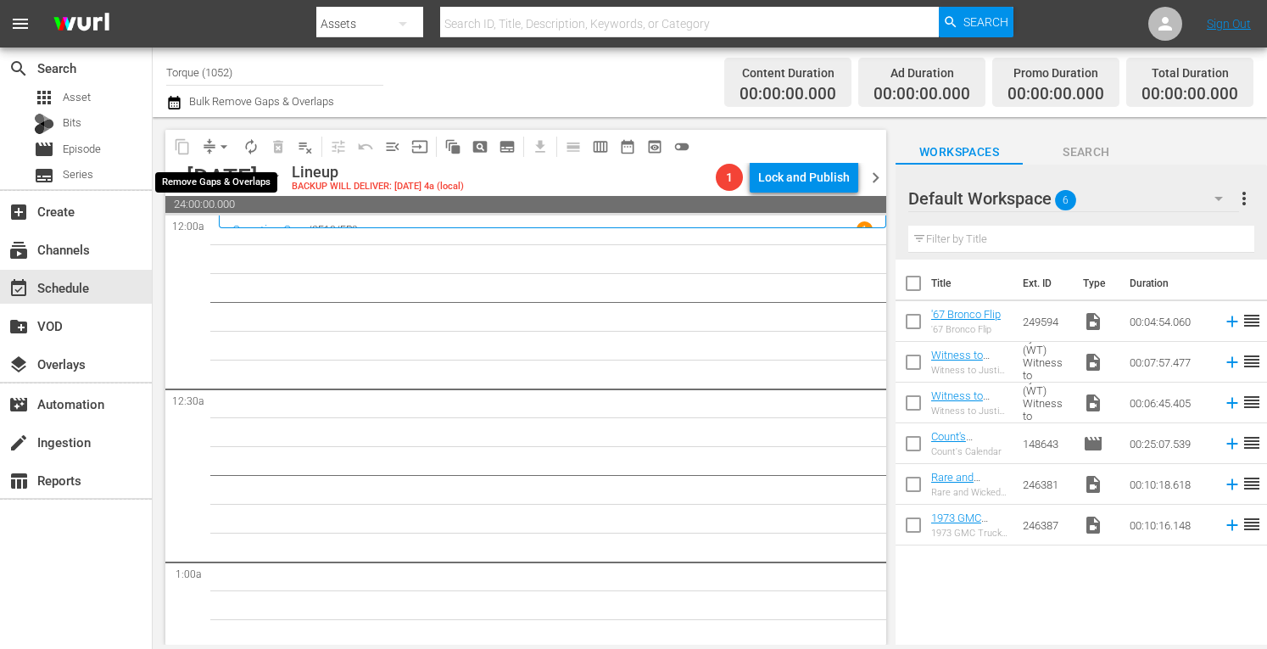
click at [226, 140] on span "arrow_drop_down" at bounding box center [223, 146] width 17 height 17
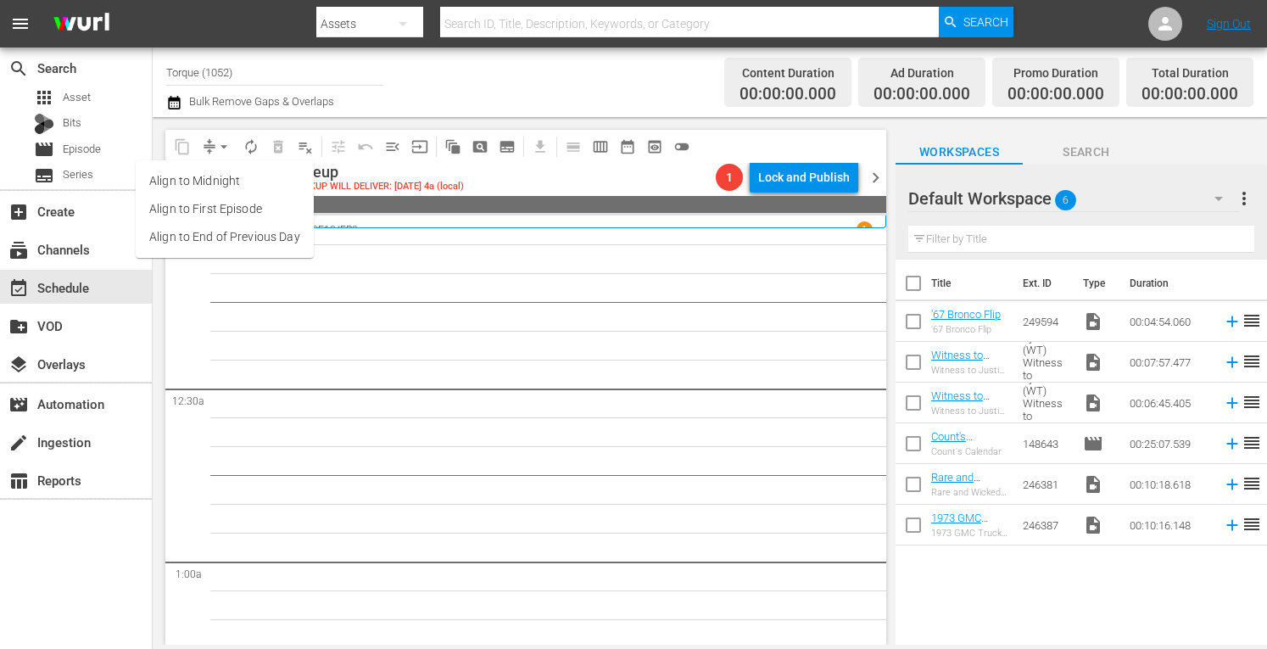
click at [214, 179] on li "Align to Midnight" at bounding box center [225, 181] width 178 height 28
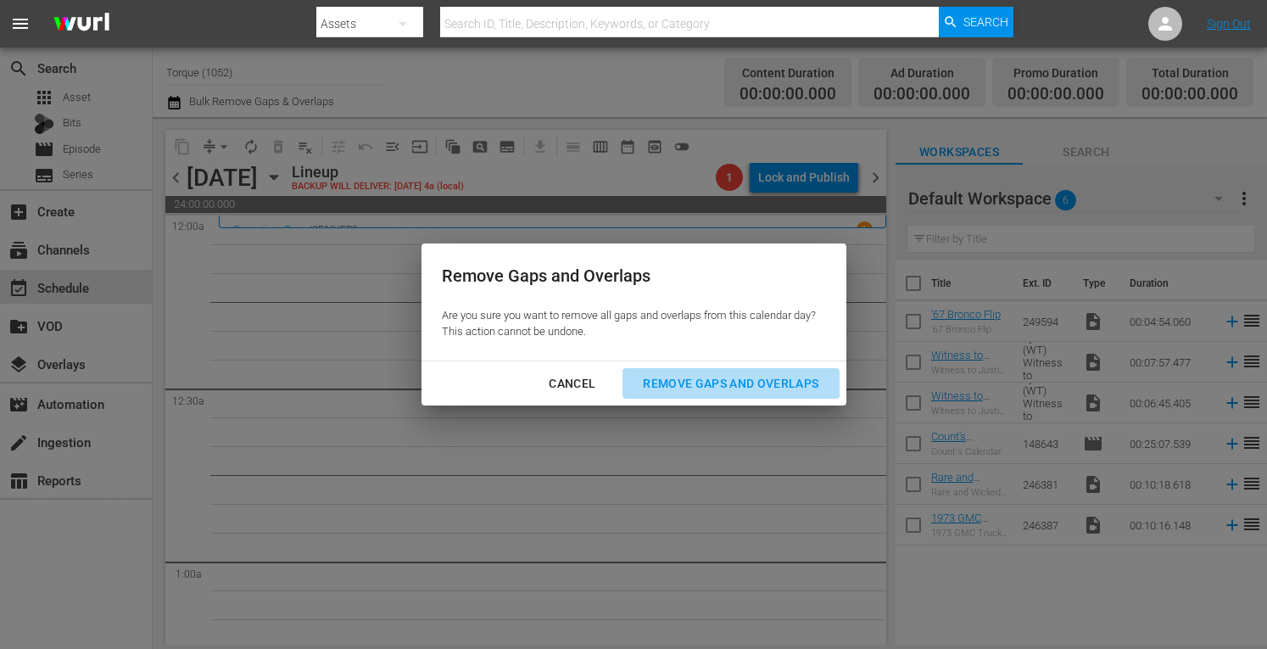
click at [715, 382] on div "Remove Gaps and Overlaps" at bounding box center [730, 383] width 203 height 21
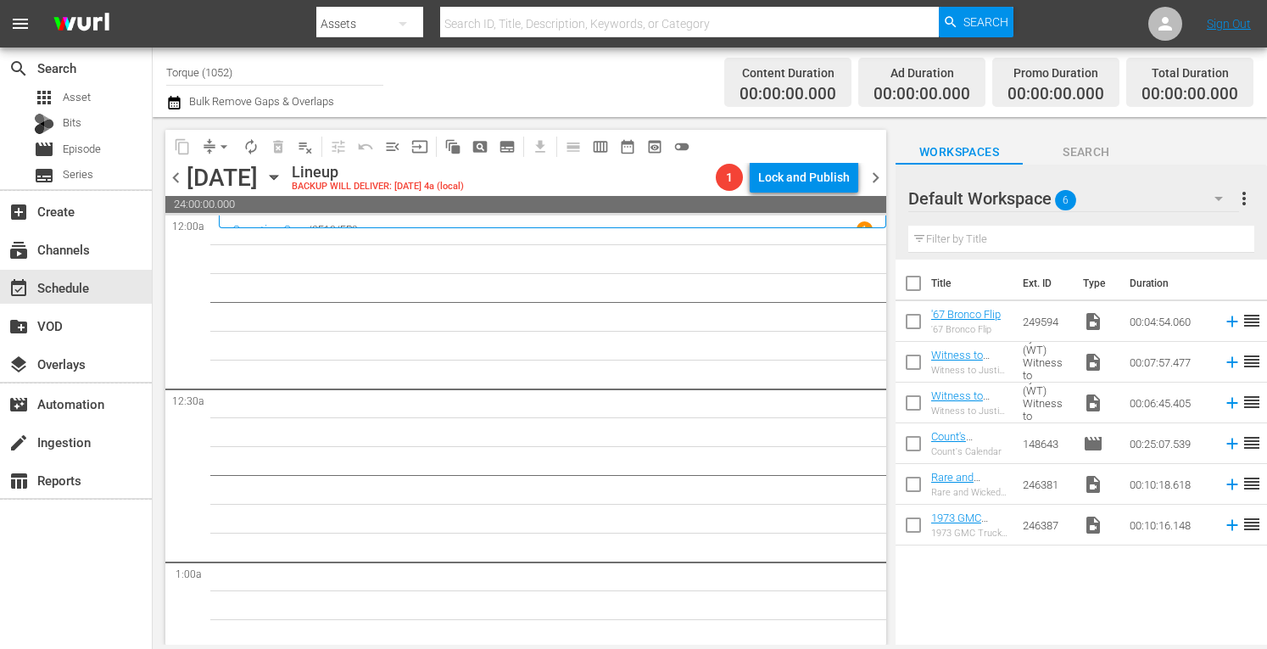
click at [874, 172] on span "chevron_right" at bounding box center [875, 177] width 21 height 21
